Goal: Task Accomplishment & Management: Use online tool/utility

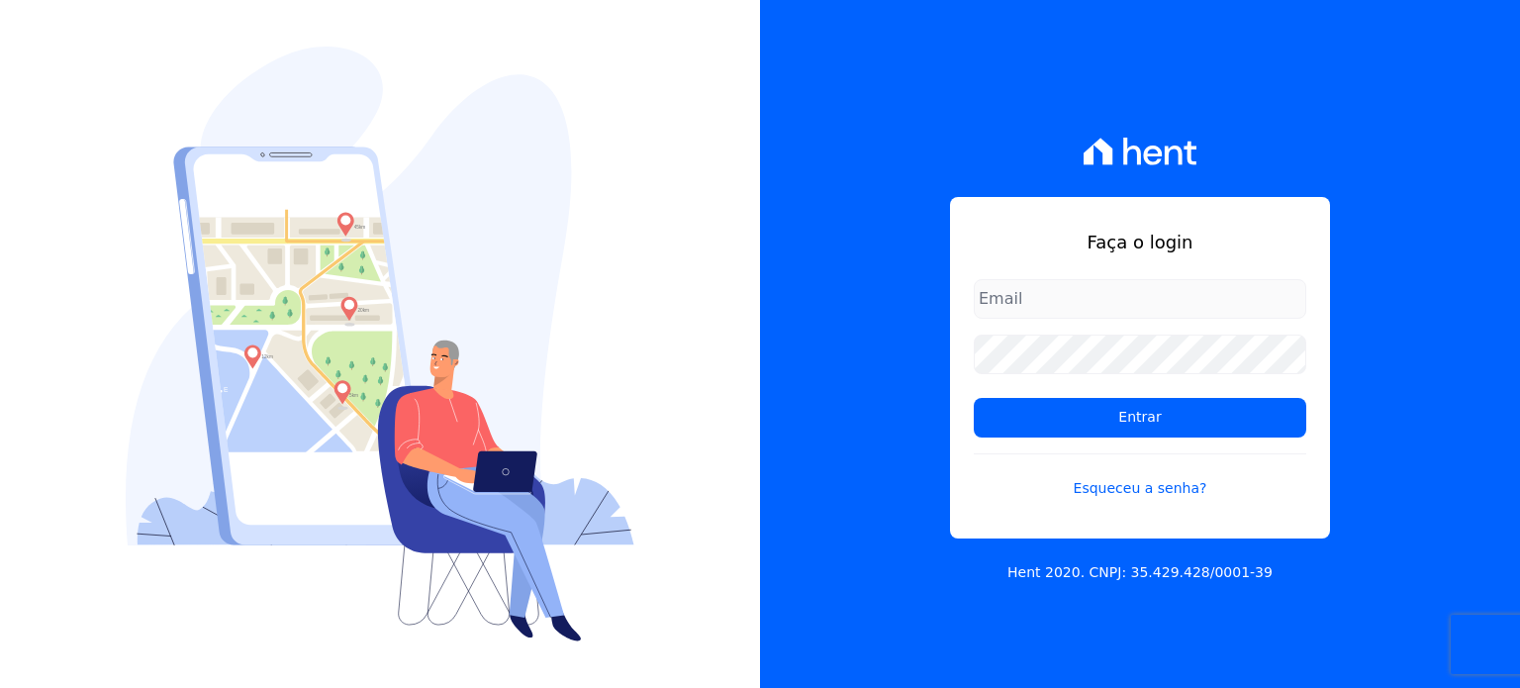
type input "[PERSON_NAME][EMAIL_ADDRESS][DOMAIN_NAME]"
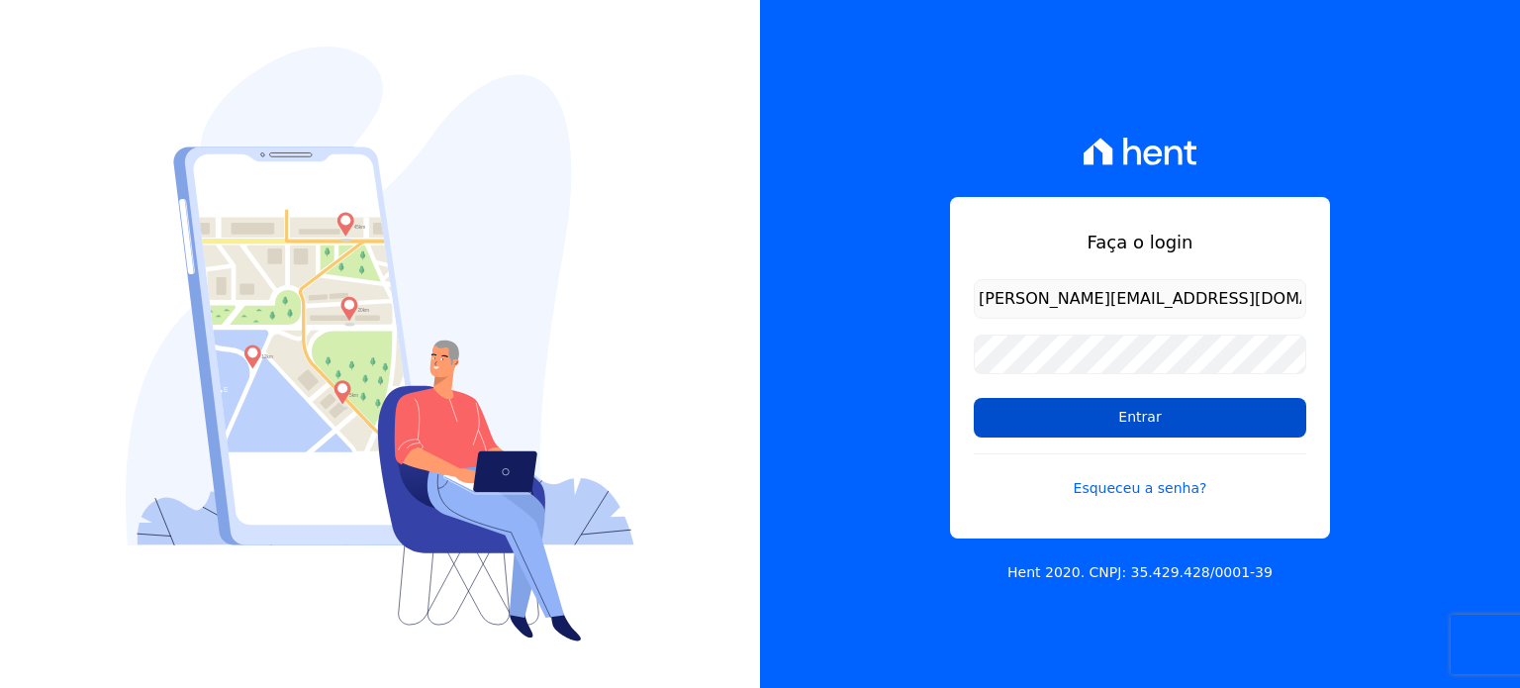
click at [1137, 416] on input "Entrar" at bounding box center [1140, 418] width 332 height 40
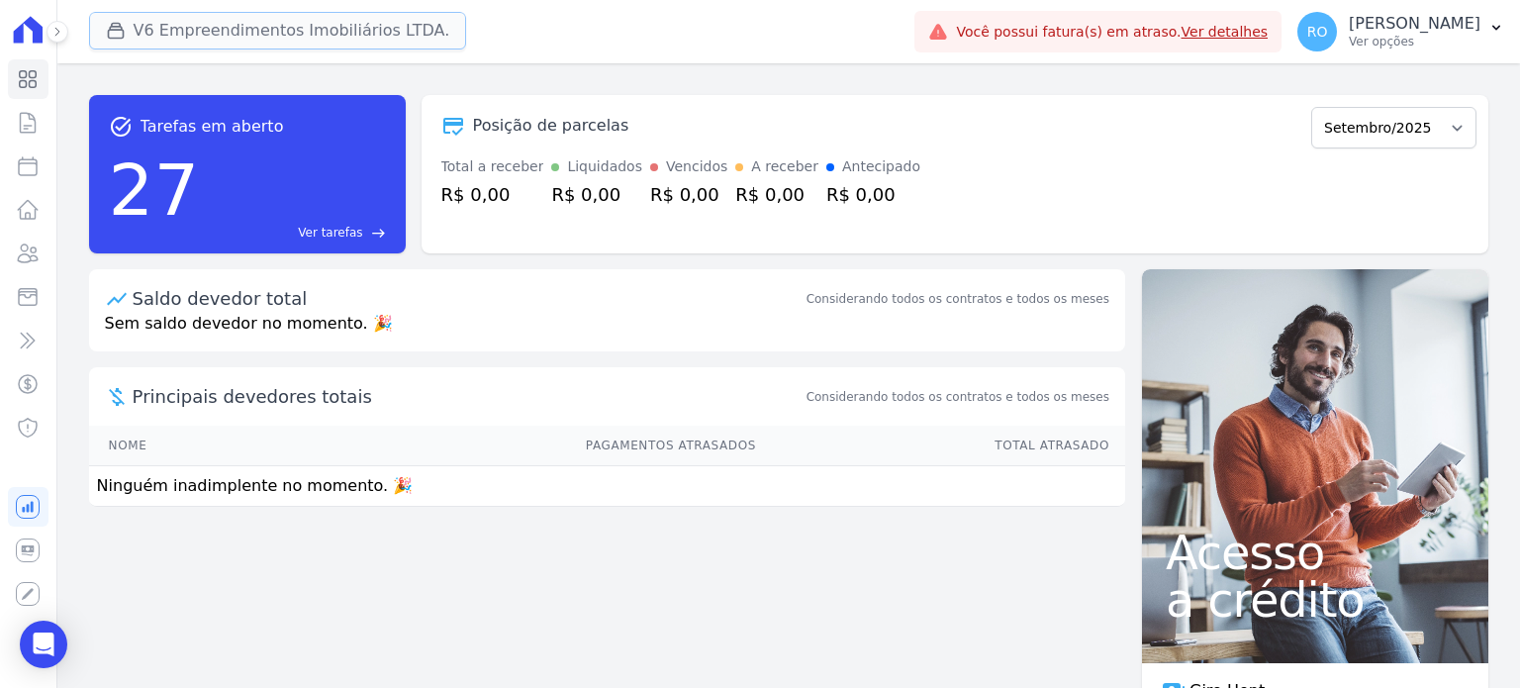
click at [249, 25] on button "V6 Empreendimentos Imobiliários LTDA." at bounding box center [278, 31] width 378 height 38
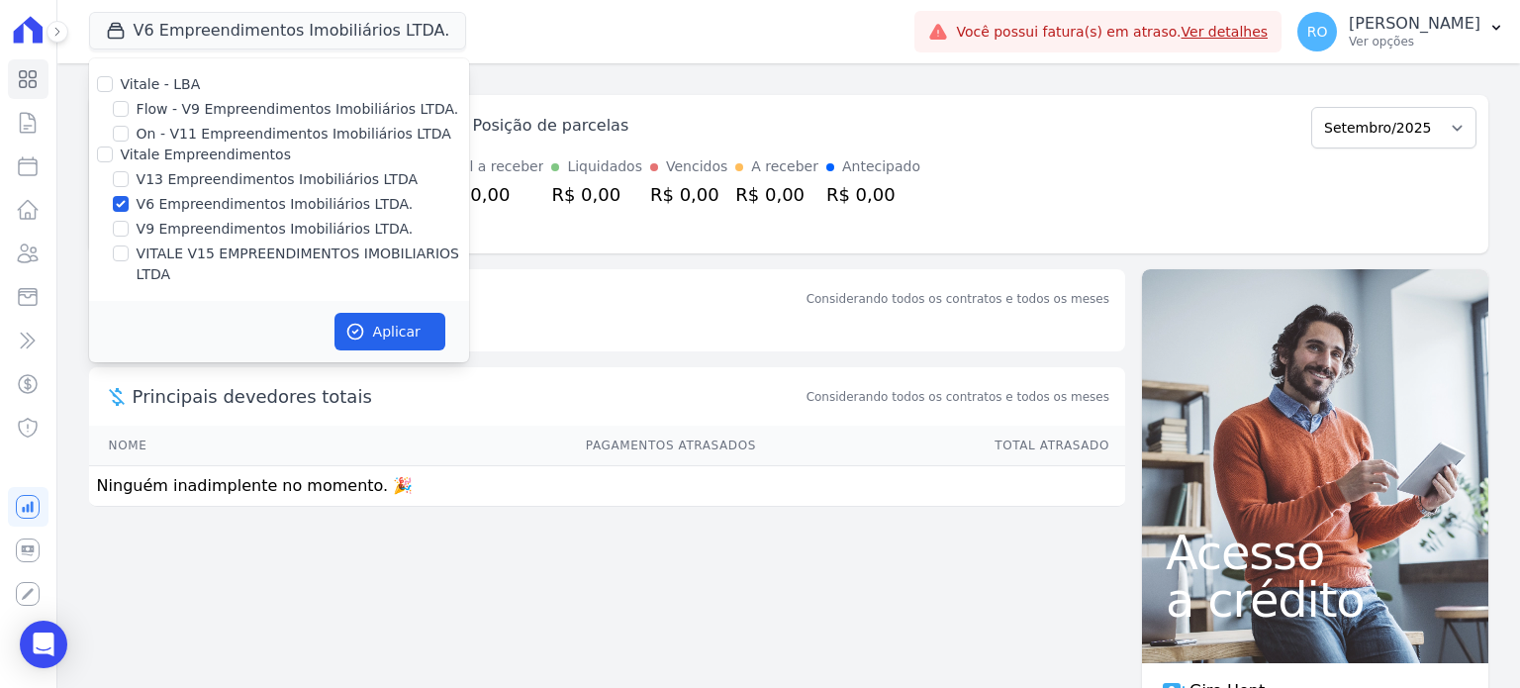
click at [151, 174] on label "V13 Empreendimentos Imobiliários LTDA" at bounding box center [277, 179] width 281 height 21
click at [129, 174] on input "V13 Empreendimentos Imobiliários LTDA" at bounding box center [121, 179] width 16 height 16
checkbox input "true"
click at [151, 199] on label "V6 Empreendimentos Imobiliários LTDA." at bounding box center [275, 204] width 277 height 21
click at [129, 199] on input "V6 Empreendimentos Imobiliários LTDA." at bounding box center [121, 204] width 16 height 16
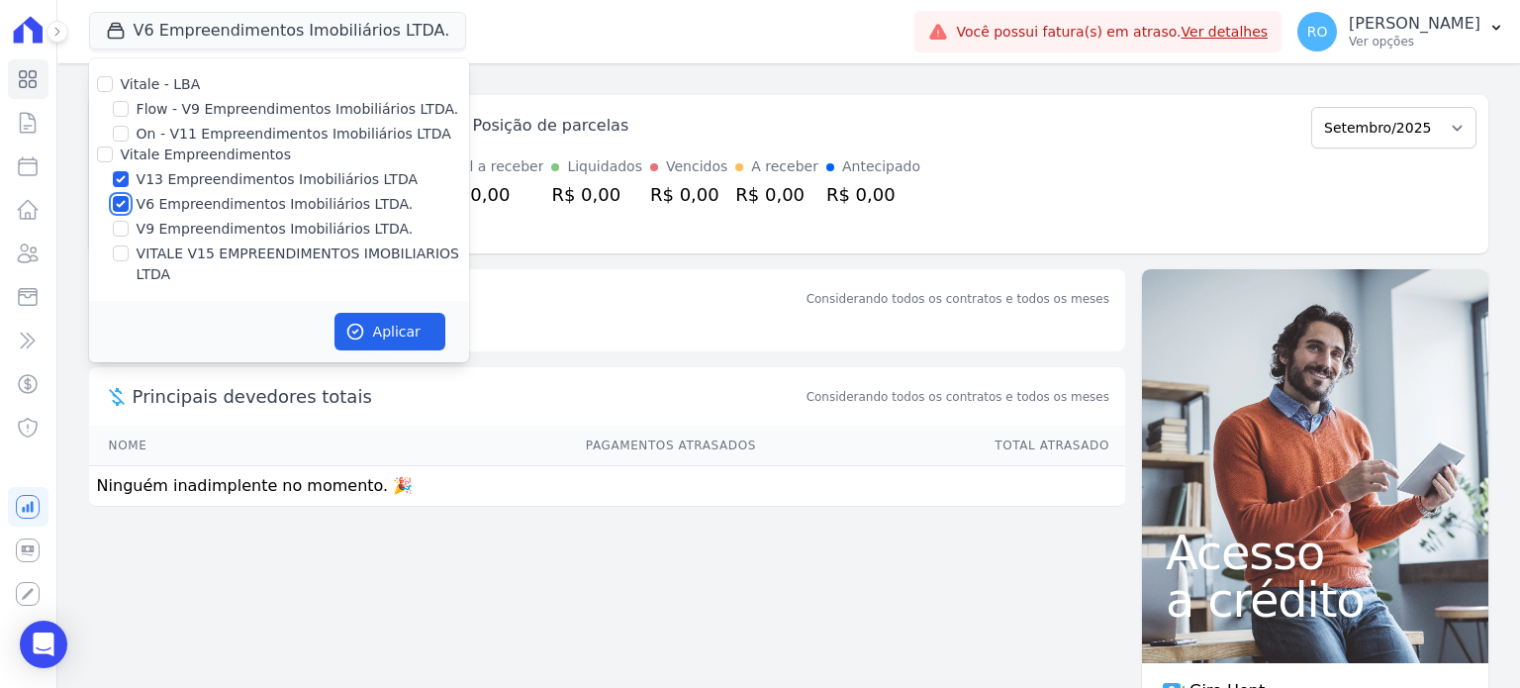
checkbox input "false"
click at [155, 259] on label "VITALE V15 EMPREENDIMENTOS IMOBILIARIOS LTDA" at bounding box center [303, 264] width 332 height 42
click at [129, 259] on input "VITALE V15 EMPREENDIMENTOS IMOBILIARIOS LTDA" at bounding box center [121, 253] width 16 height 16
checkbox input "true"
click at [381, 323] on button "Aplicar" at bounding box center [389, 332] width 111 height 38
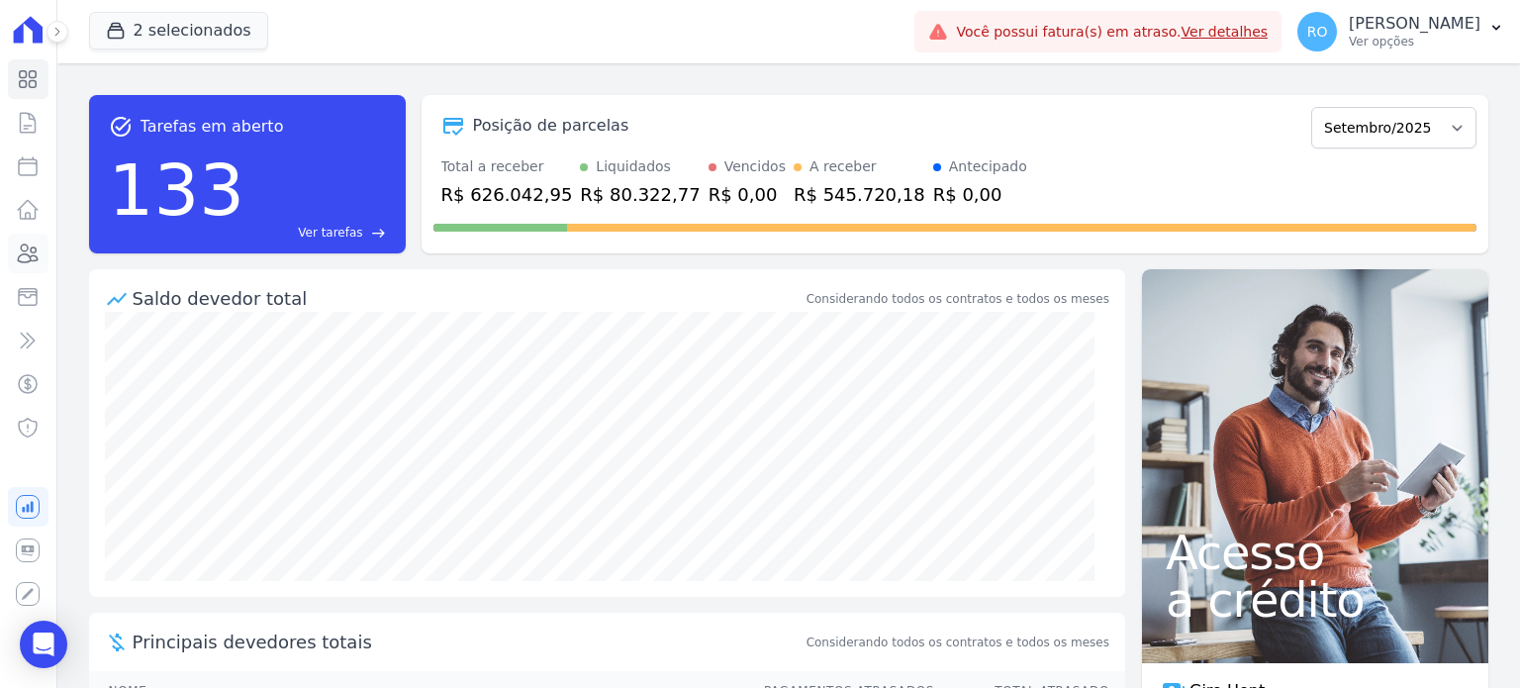
click at [29, 260] on icon at bounding box center [28, 253] width 24 height 24
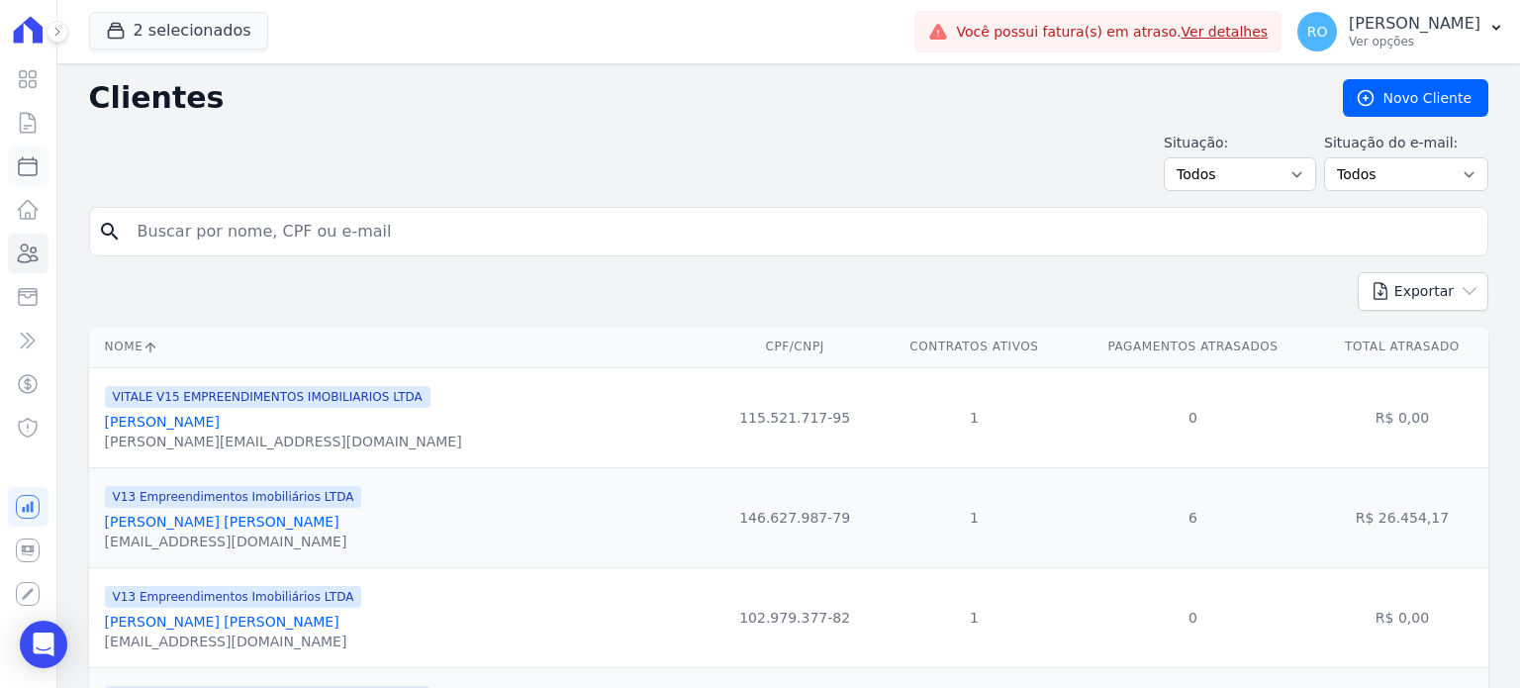
click at [25, 168] on icon at bounding box center [28, 166] width 24 height 24
select select
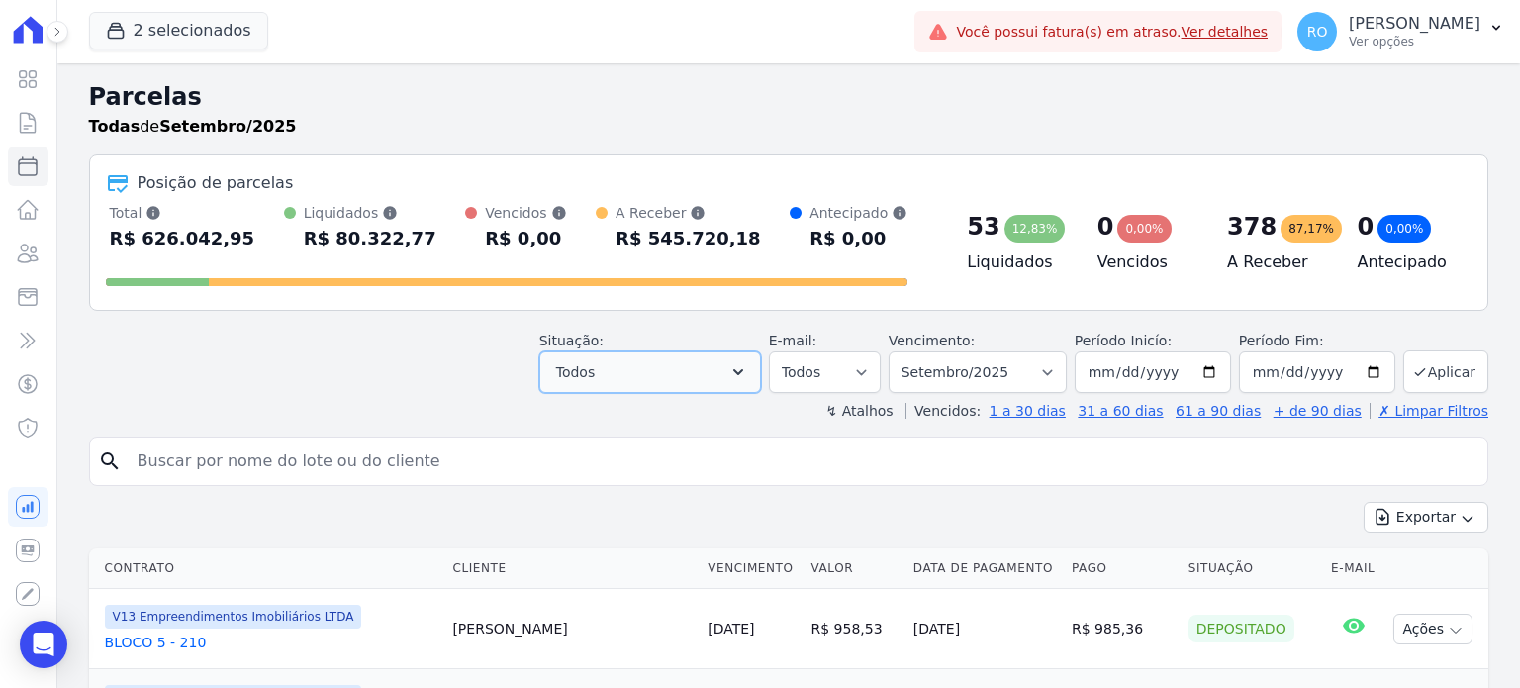
click at [748, 365] on icon "button" at bounding box center [738, 372] width 20 height 20
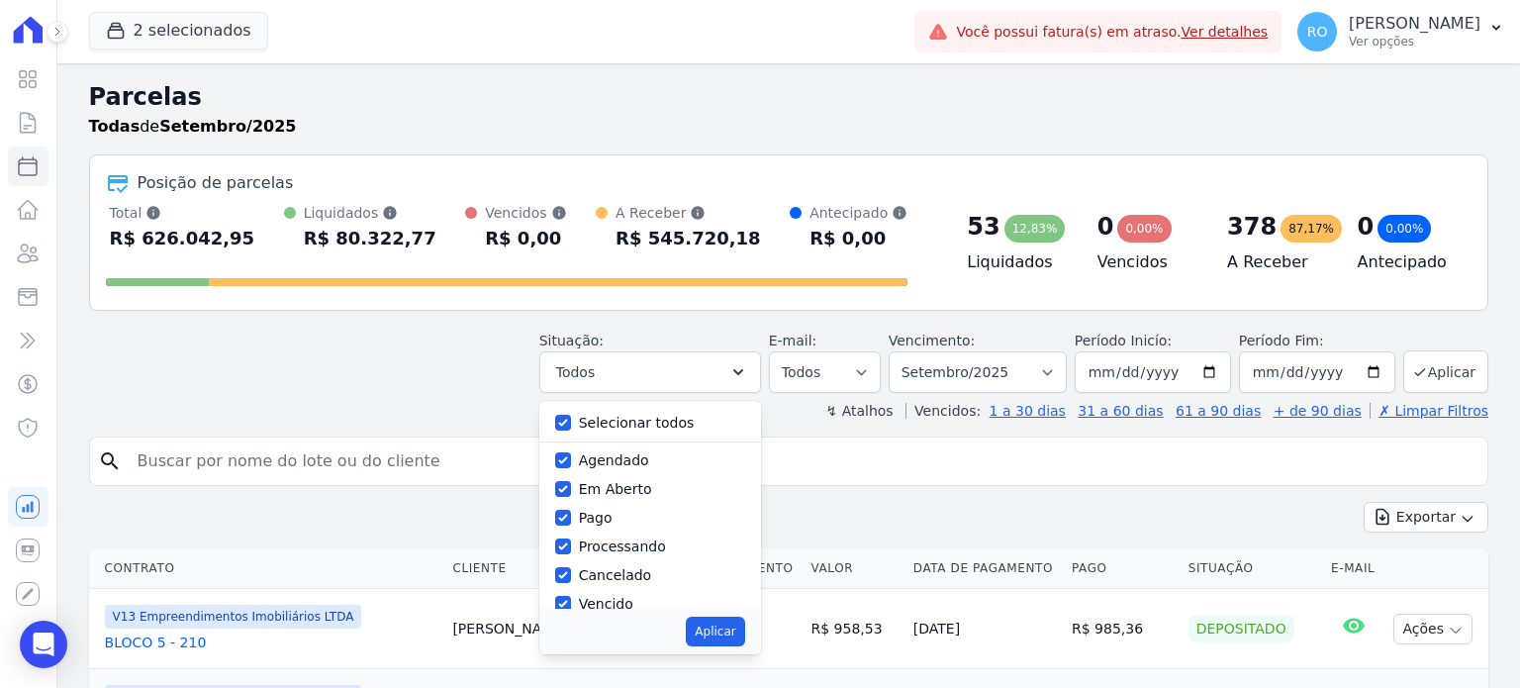
click at [641, 419] on label "Selecionar todos" at bounding box center [637, 423] width 116 height 16
click at [571, 419] on input "Selecionar todos" at bounding box center [563, 423] width 16 height 16
checkbox input "false"
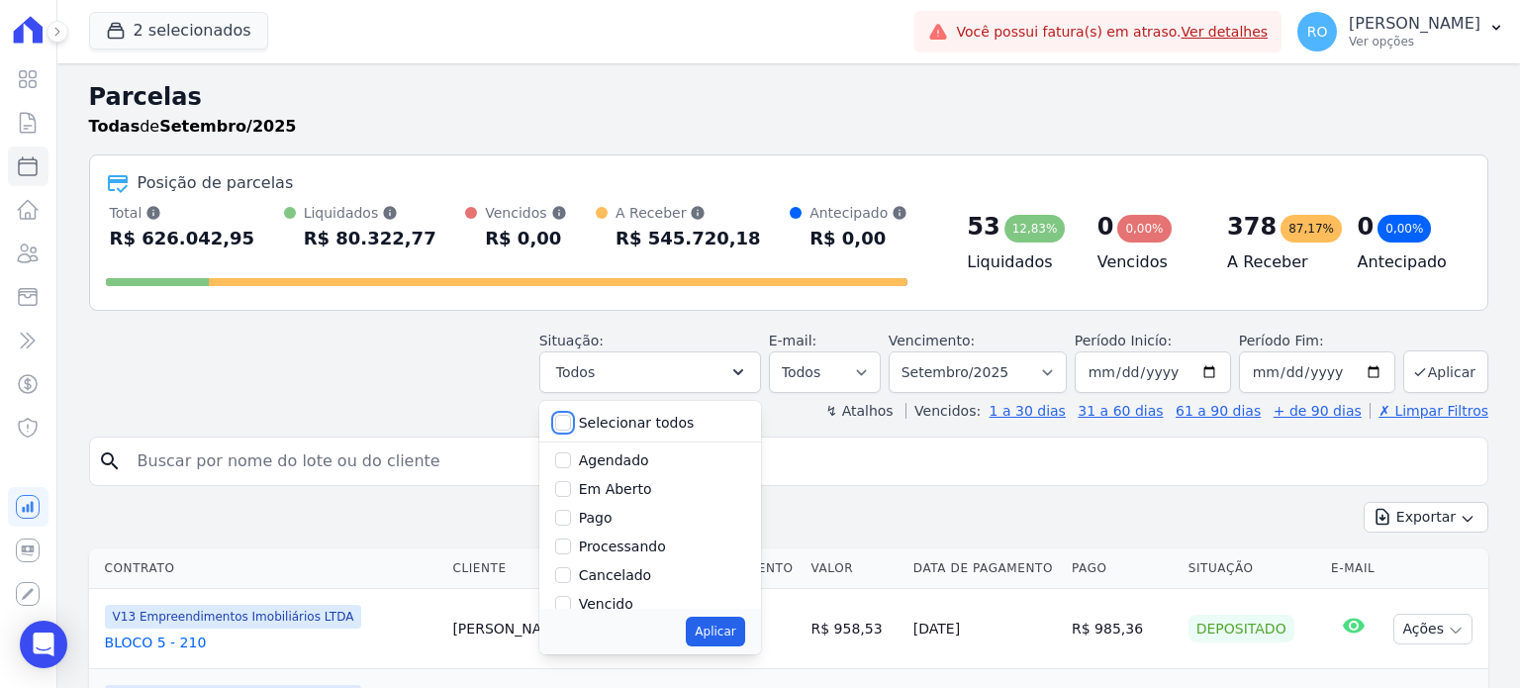
checkbox input "false"
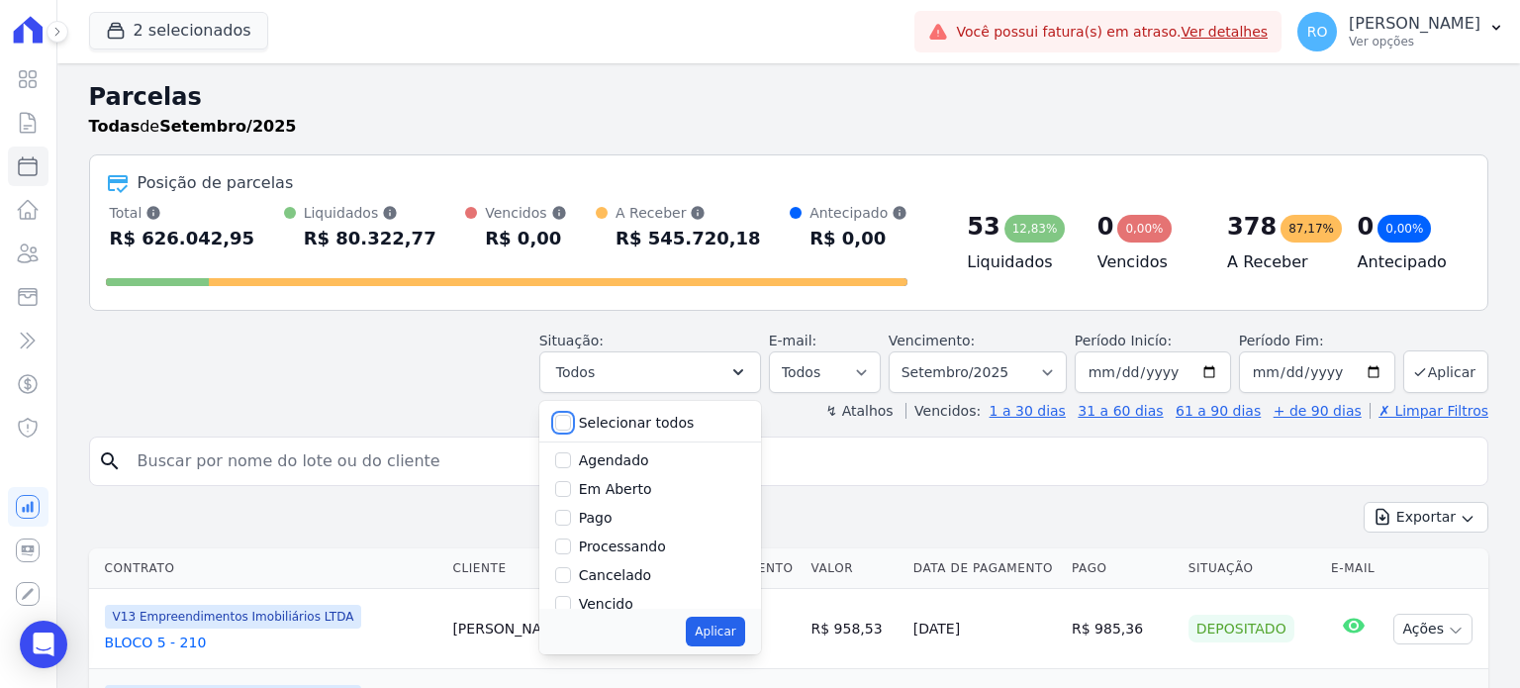
checkbox input "false"
click at [612, 520] on label "Pago" at bounding box center [596, 518] width 34 height 16
click at [571, 520] on input "Pago" at bounding box center [563, 518] width 16 height 16
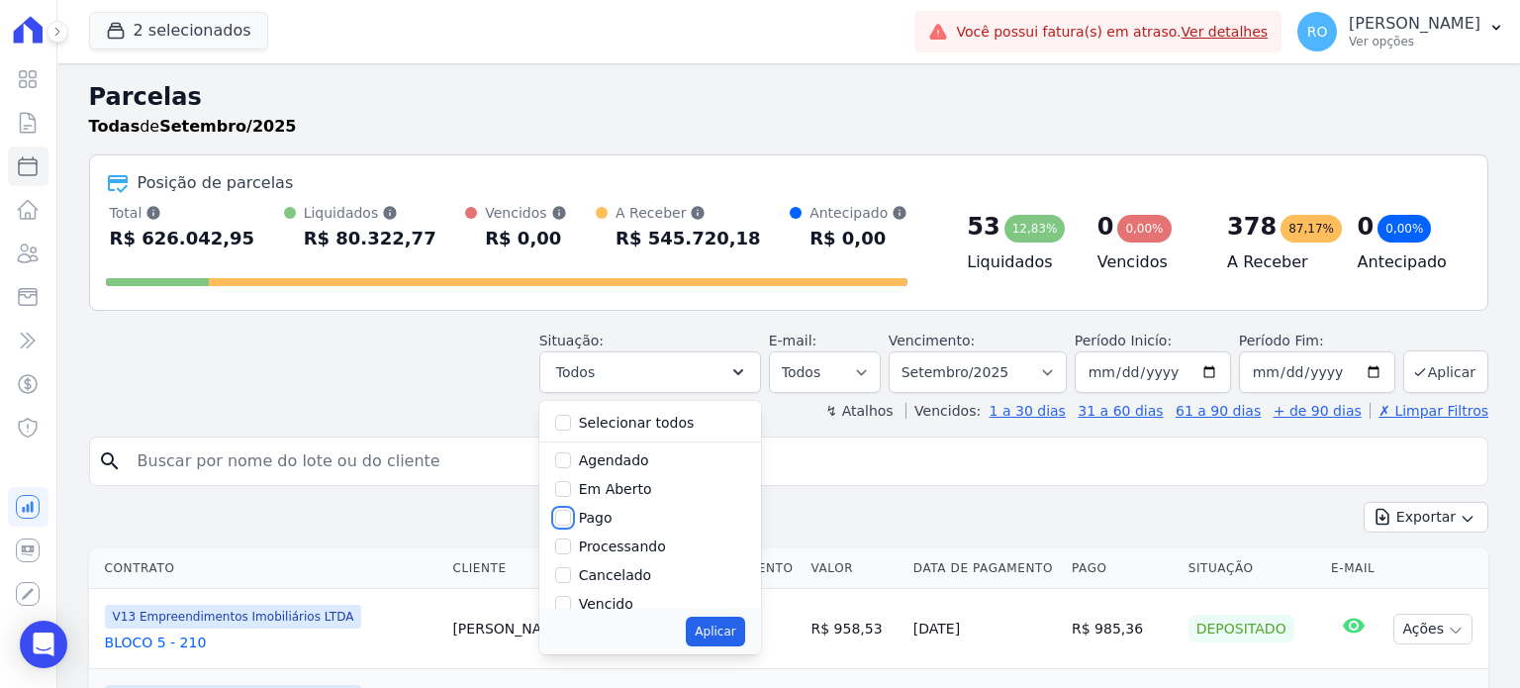
checkbox input "true"
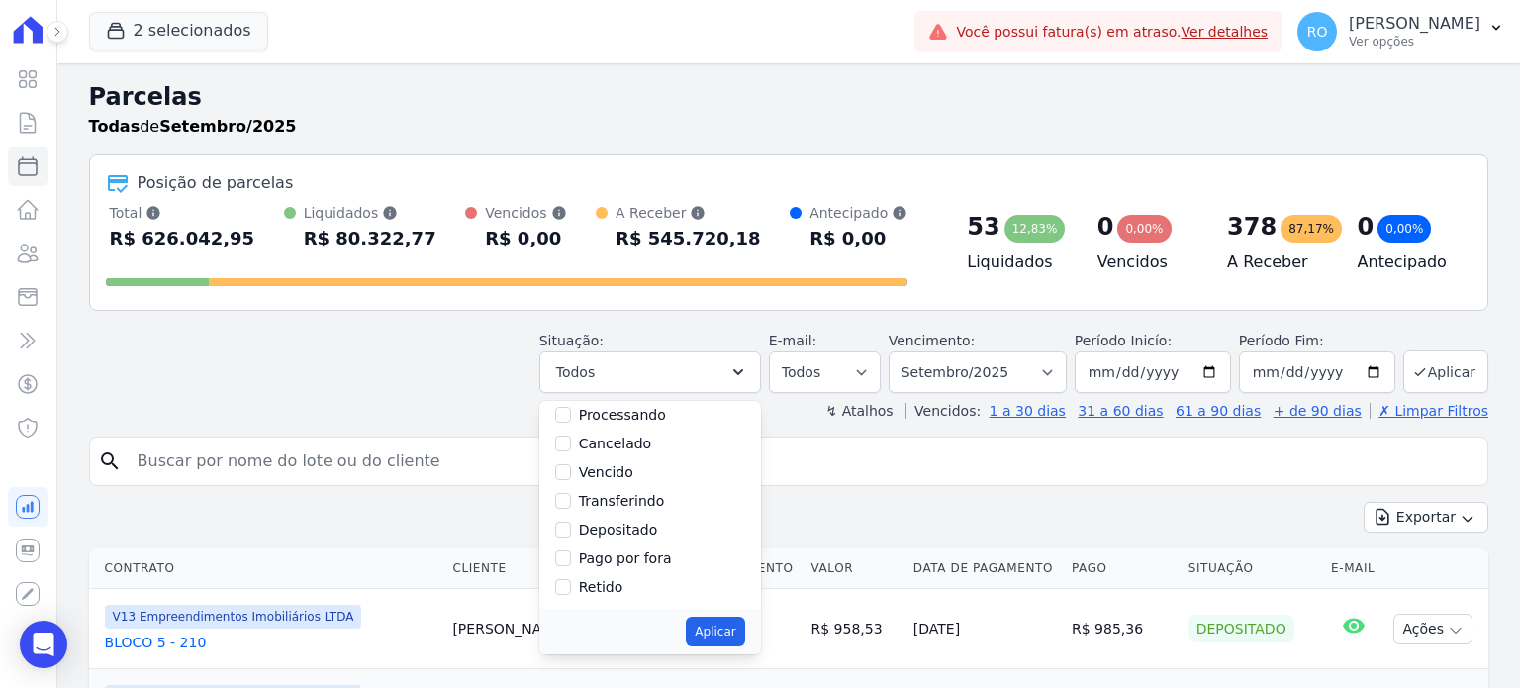
click at [610, 502] on label "Transferindo" at bounding box center [622, 501] width 86 height 16
click at [571, 502] on input "Transferindo" at bounding box center [563, 501] width 16 height 16
checkbox input "true"
click at [614, 531] on label "Depositado" at bounding box center [618, 529] width 79 height 16
click at [571, 531] on input "Depositado" at bounding box center [563, 529] width 16 height 16
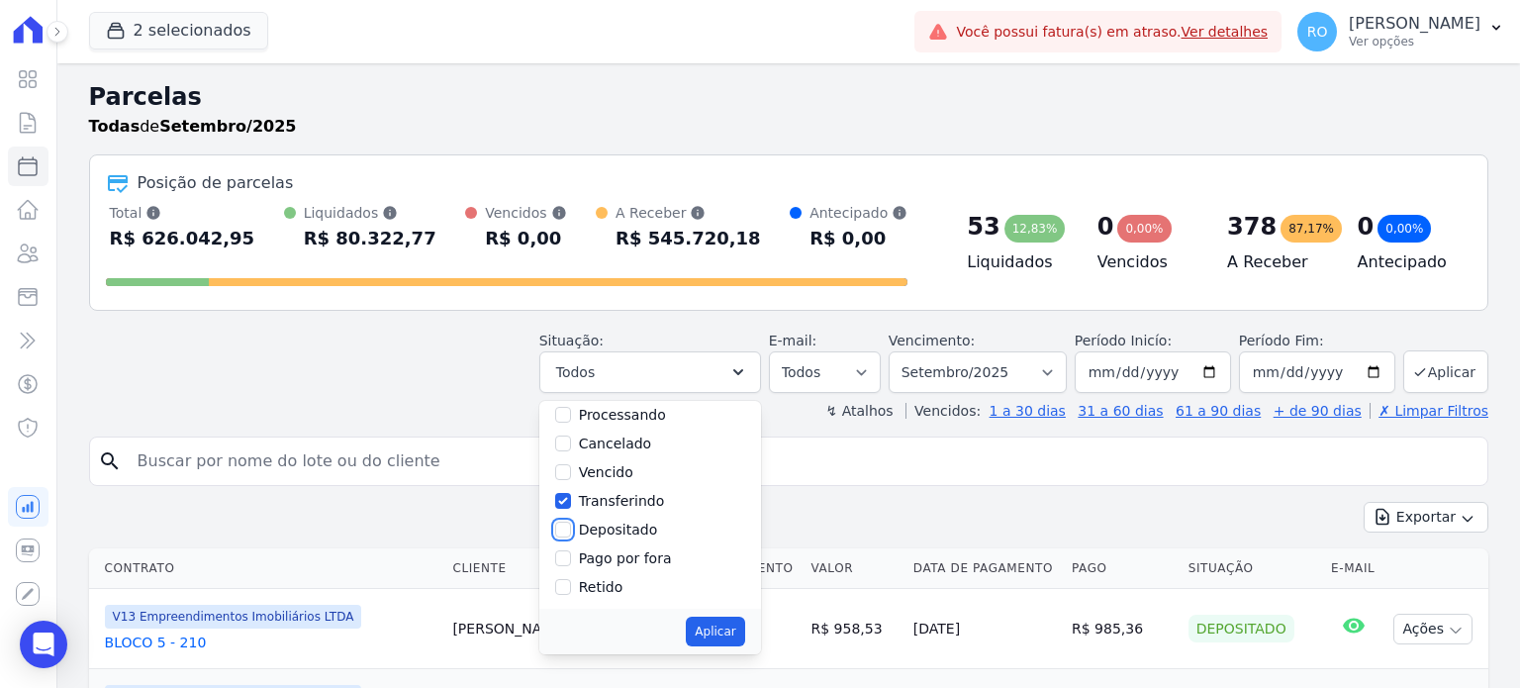
checkbox input "true"
click at [737, 626] on button "Aplicar" at bounding box center [715, 631] width 58 height 30
select select "paid"
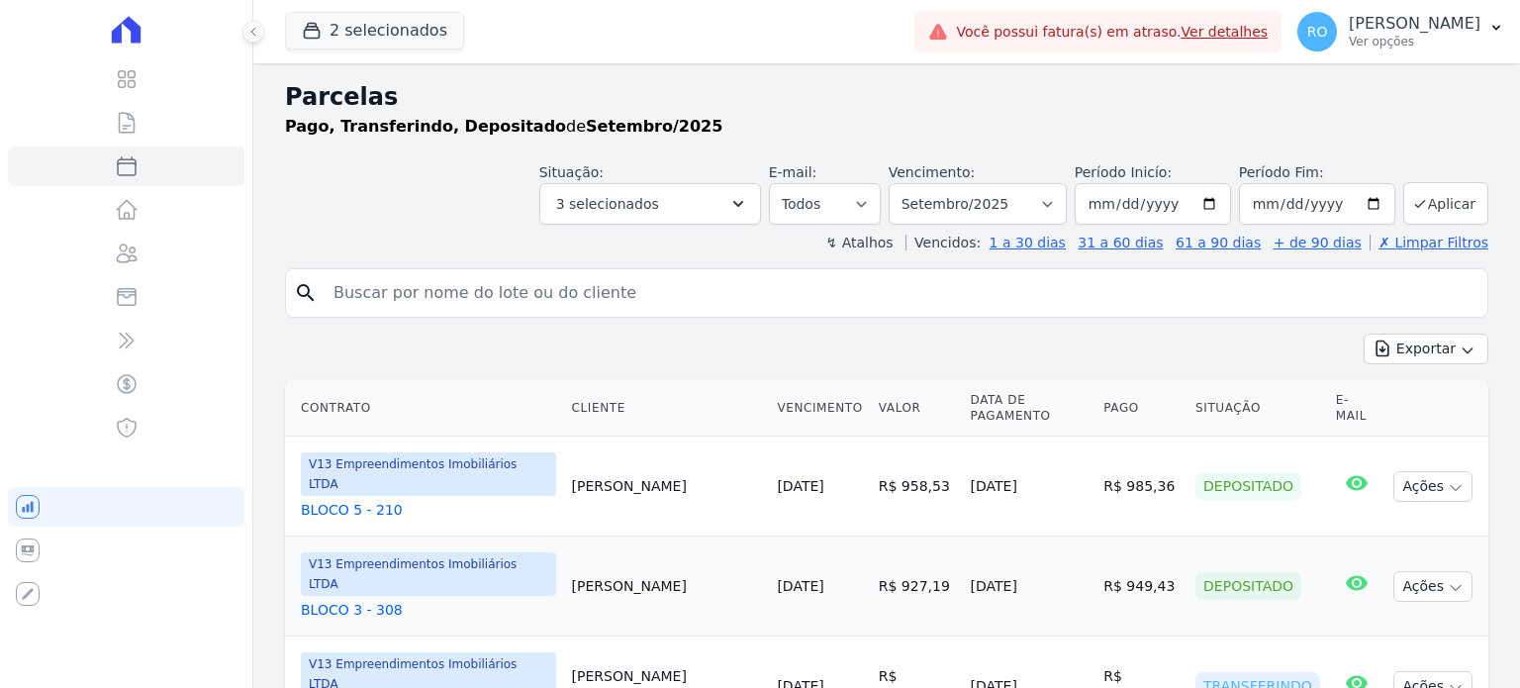
select select
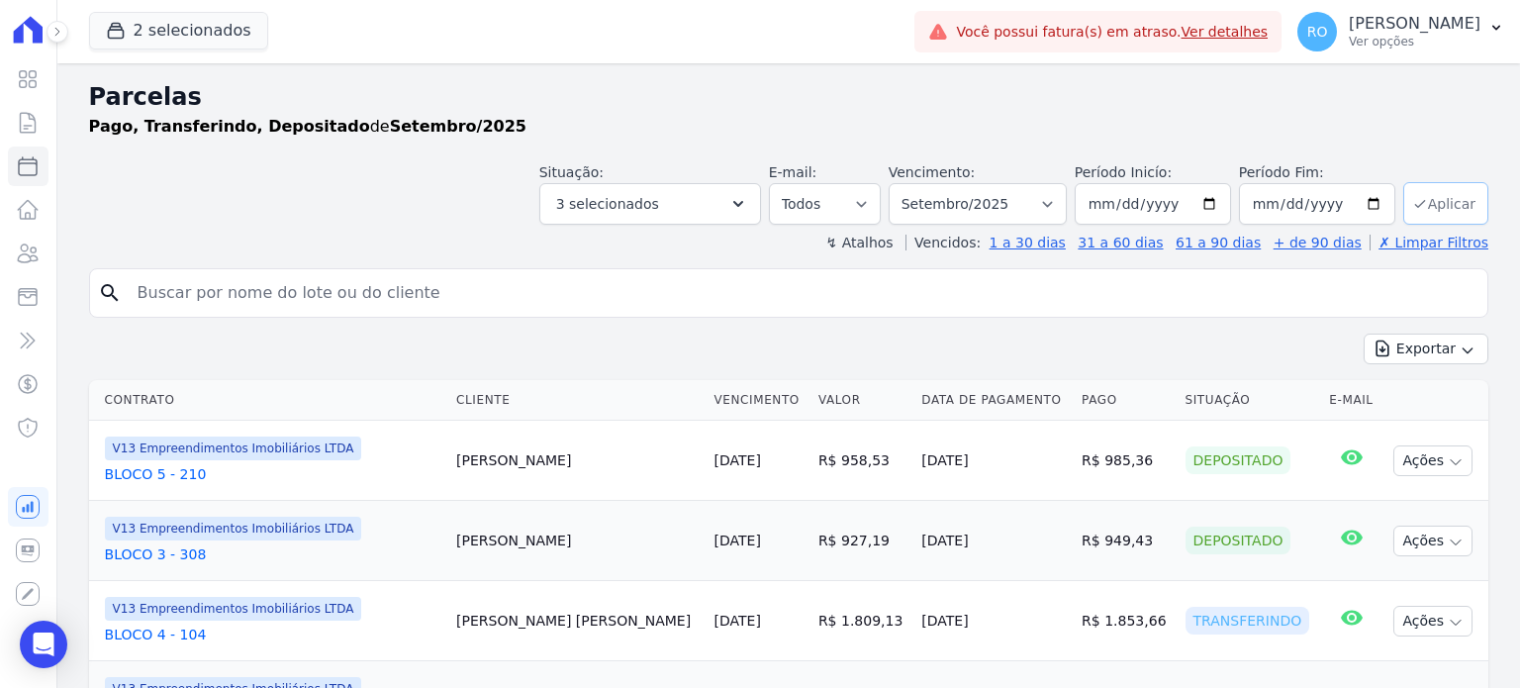
click at [1417, 201] on button "Aplicar" at bounding box center [1445, 203] width 85 height 43
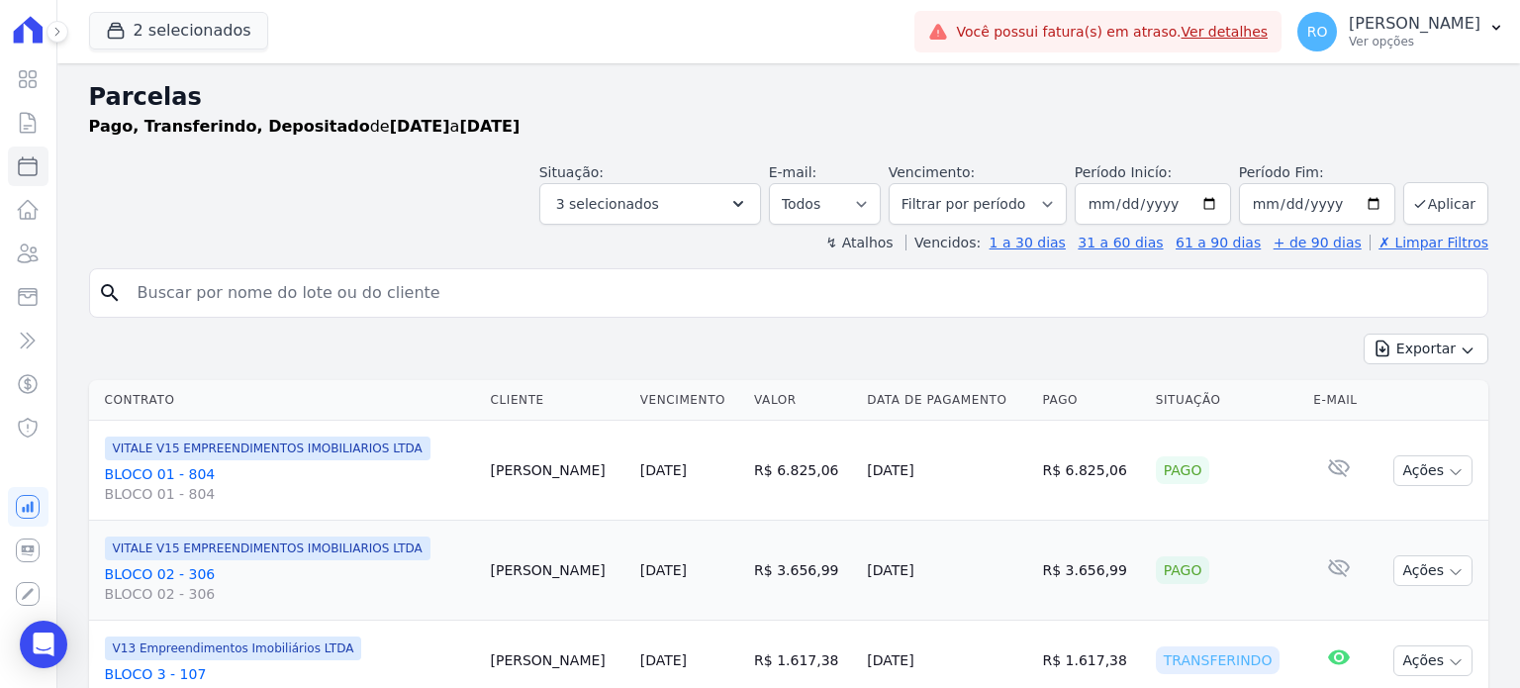
select select
click at [1408, 350] on button "Exportar" at bounding box center [1425, 348] width 125 height 31
click at [1408, 428] on span "Exportar CSV" at bounding box center [1423, 430] width 105 height 20
click at [1422, 17] on p "[PERSON_NAME]" at bounding box center [1415, 24] width 132 height 20
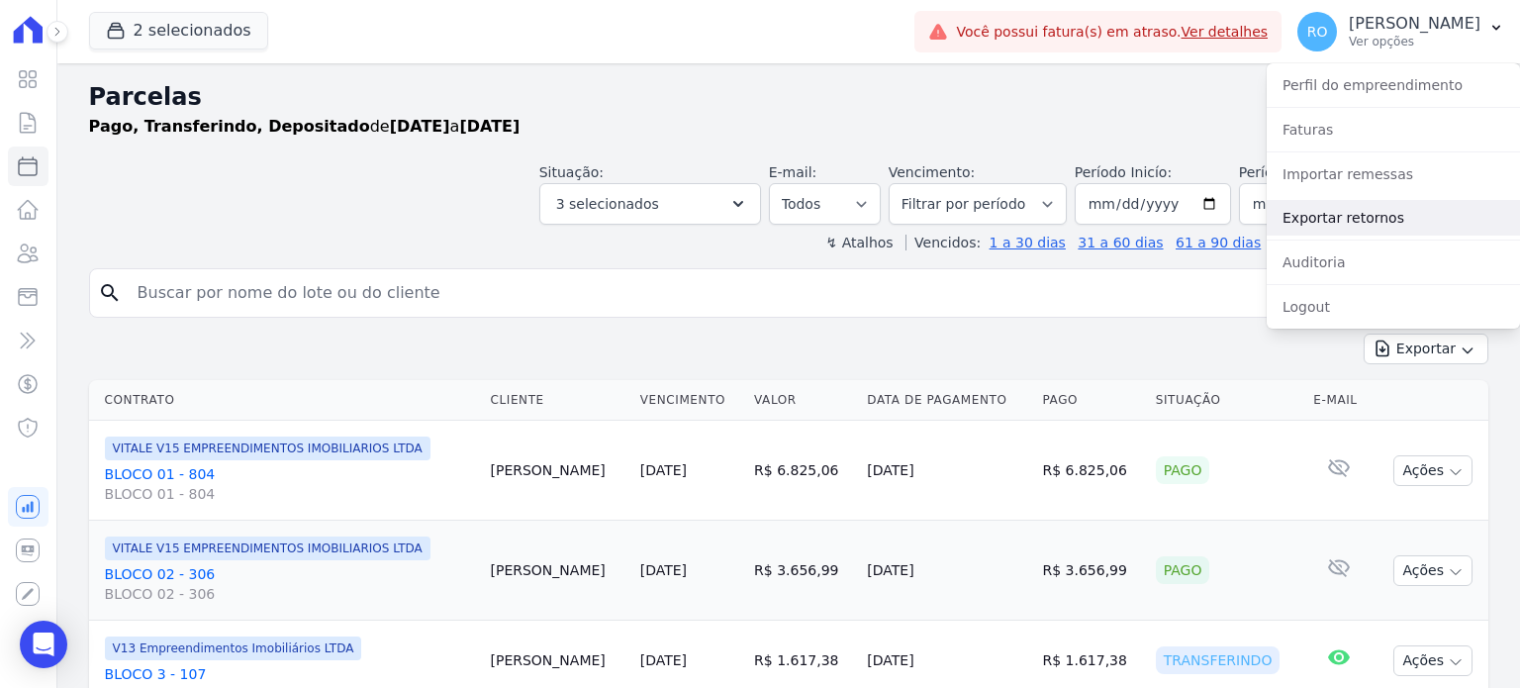
click at [1339, 228] on link "Exportar retornos" at bounding box center [1392, 218] width 253 height 36
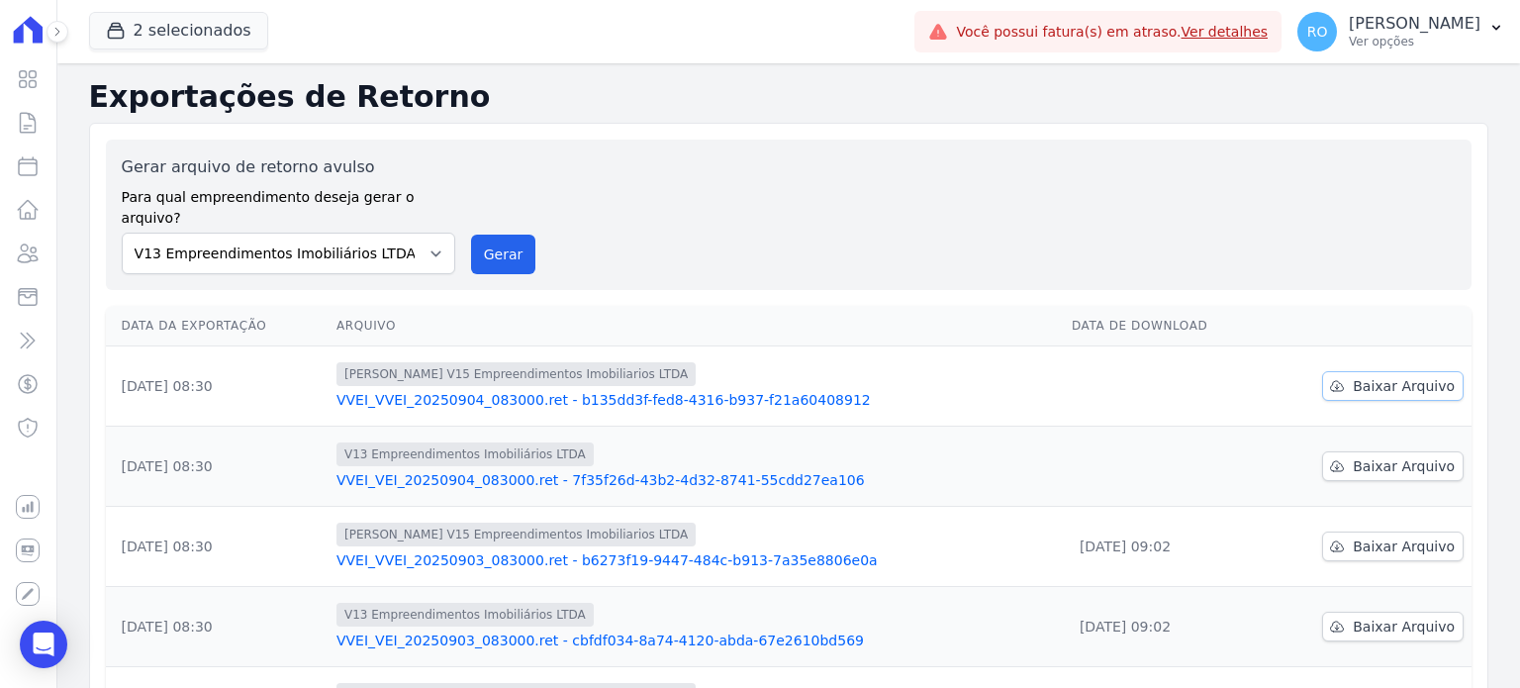
click at [1429, 376] on span "Baixar Arquivo" at bounding box center [1404, 386] width 102 height 20
click at [1393, 456] on span "Baixar Arquivo" at bounding box center [1404, 466] width 102 height 20
click at [503, 234] on button "Gerar" at bounding box center [503, 254] width 65 height 40
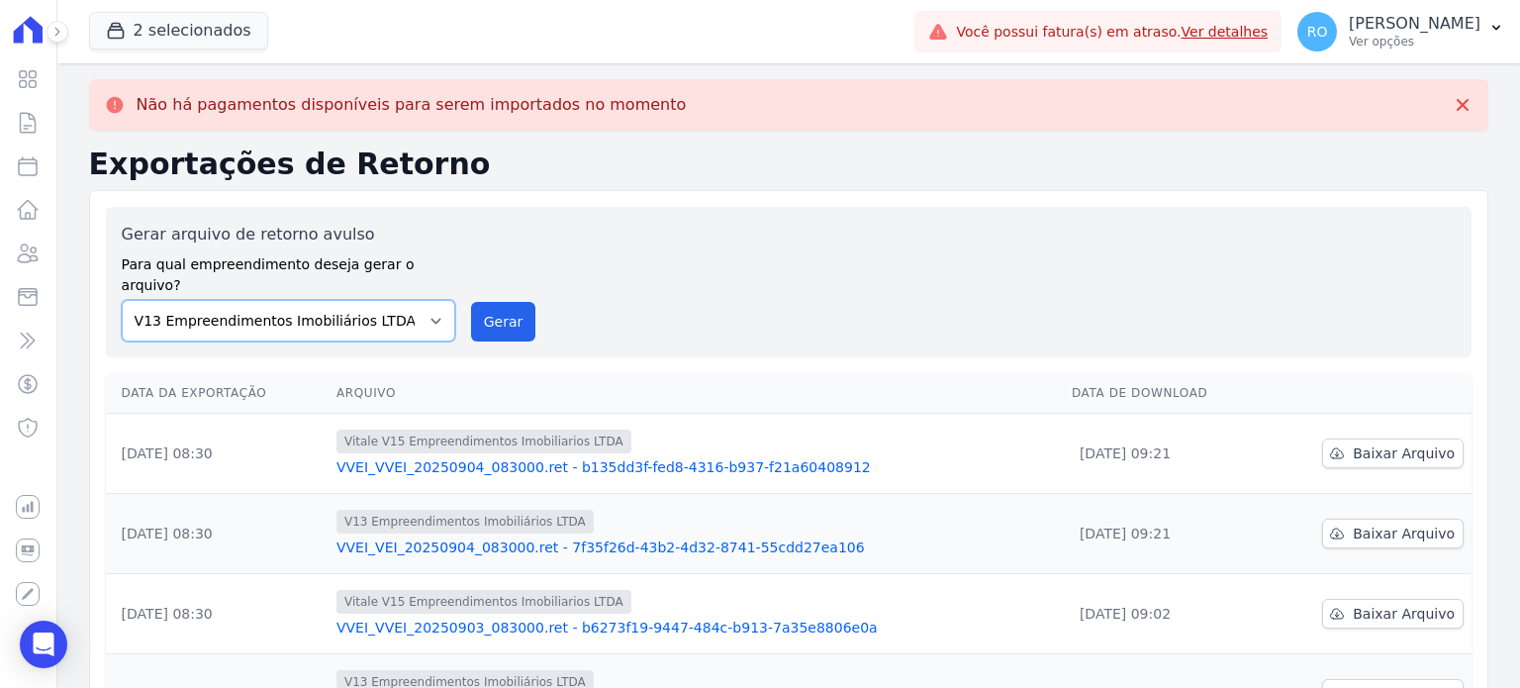
click at [430, 309] on select "Flow - V9 Empreendimentos Imobiliários LTDA. On - V11 Empreendimentos Imobiliár…" at bounding box center [288, 321] width 333 height 42
select select "43a01992-2921-4595-aa0d-28e05d992a61"
click at [122, 300] on select "Flow - V9 Empreendimentos Imobiliários LTDA. On - V11 Empreendimentos Imobiliár…" at bounding box center [288, 321] width 333 height 42
click at [495, 306] on button "Gerar" at bounding box center [503, 322] width 65 height 40
